Goal: Information Seeking & Learning: Learn about a topic

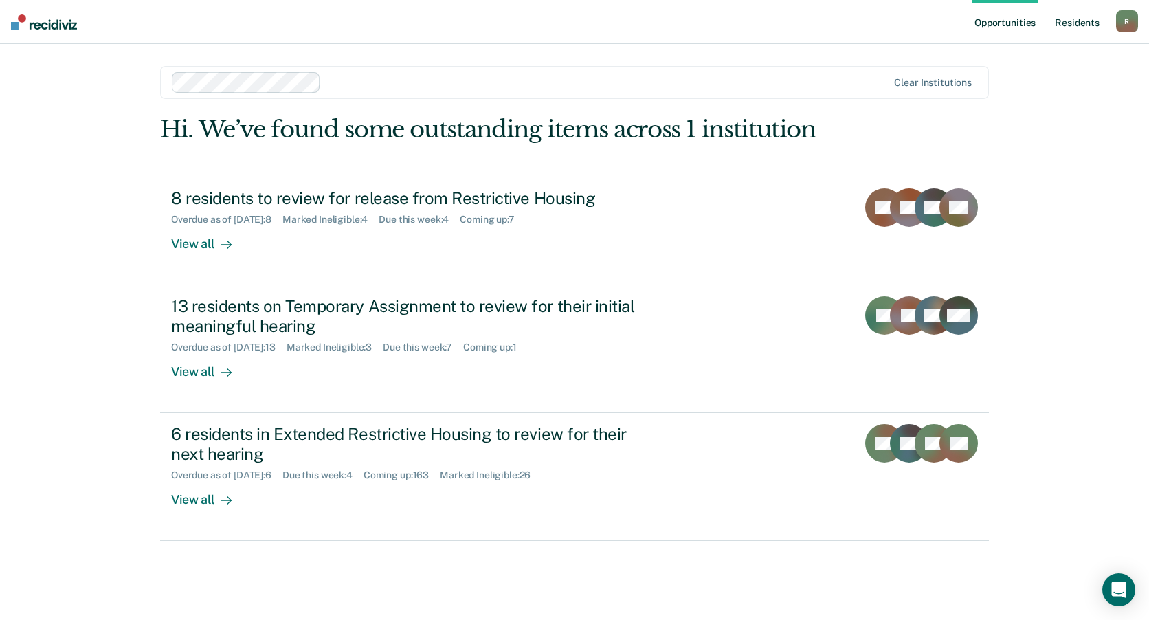
click at [1092, 21] on link "Resident s" at bounding box center [1077, 22] width 50 height 44
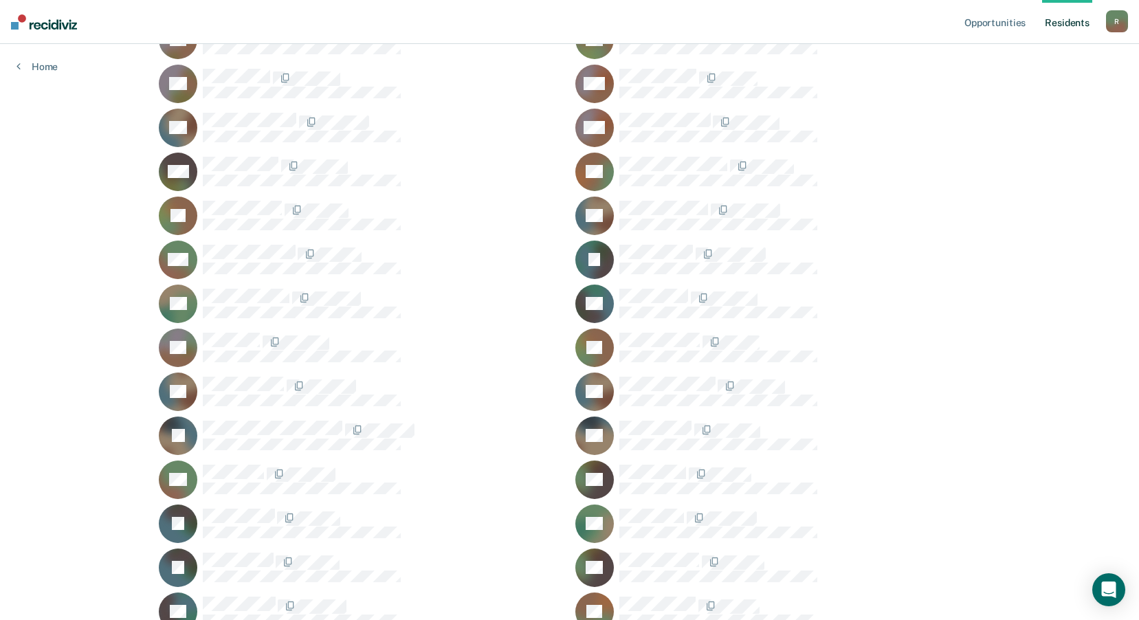
scroll to position [4605, 0]
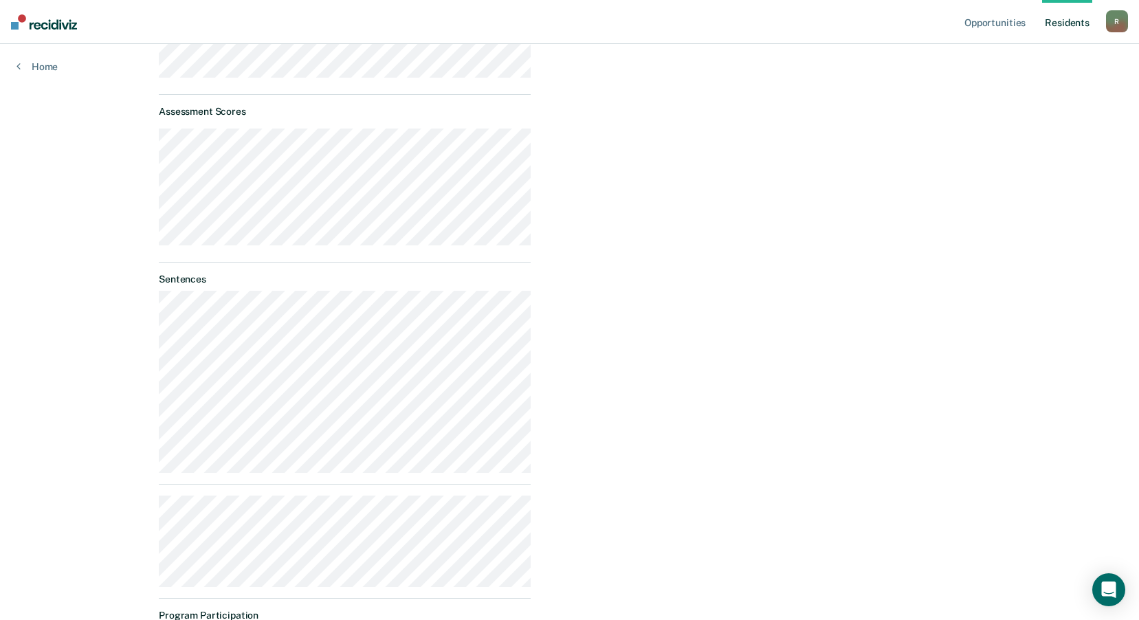
scroll to position [473, 0]
